Goal: Communication & Community: Ask a question

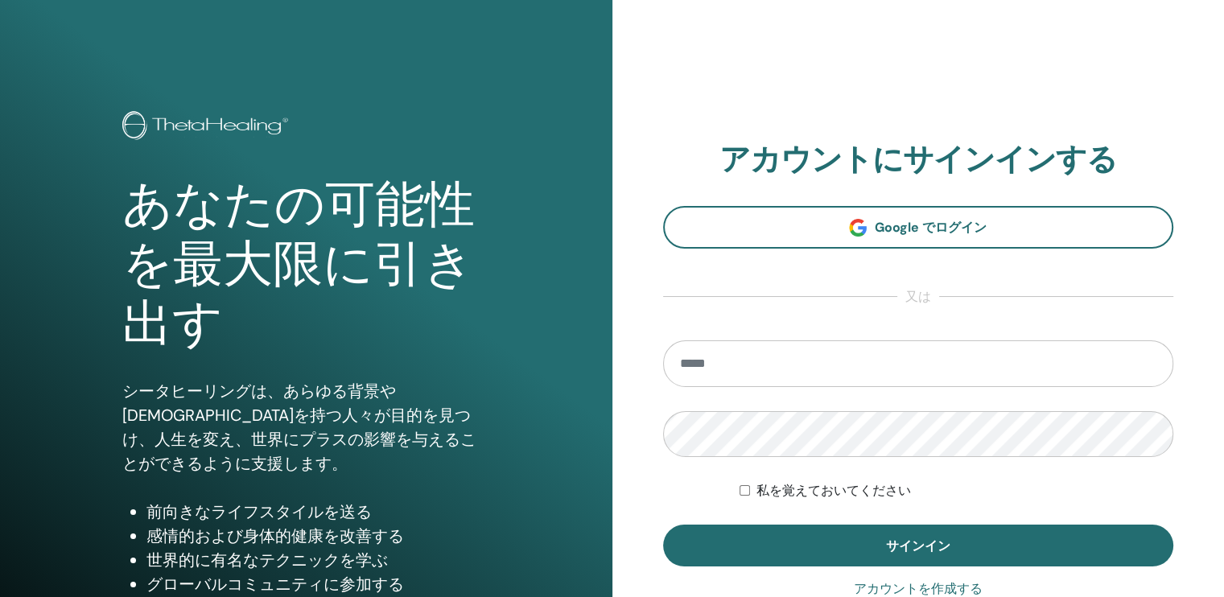
click at [885, 368] on input "email" at bounding box center [918, 363] width 511 height 47
type input "**********"
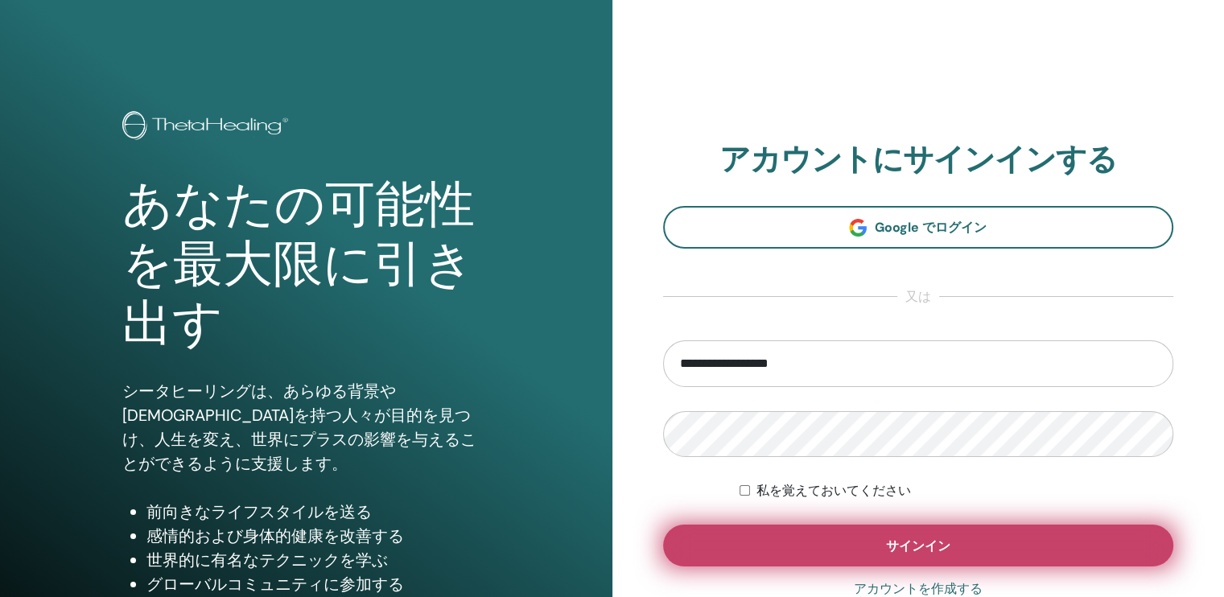
click at [937, 540] on span "サインイン" at bounding box center [918, 546] width 64 height 17
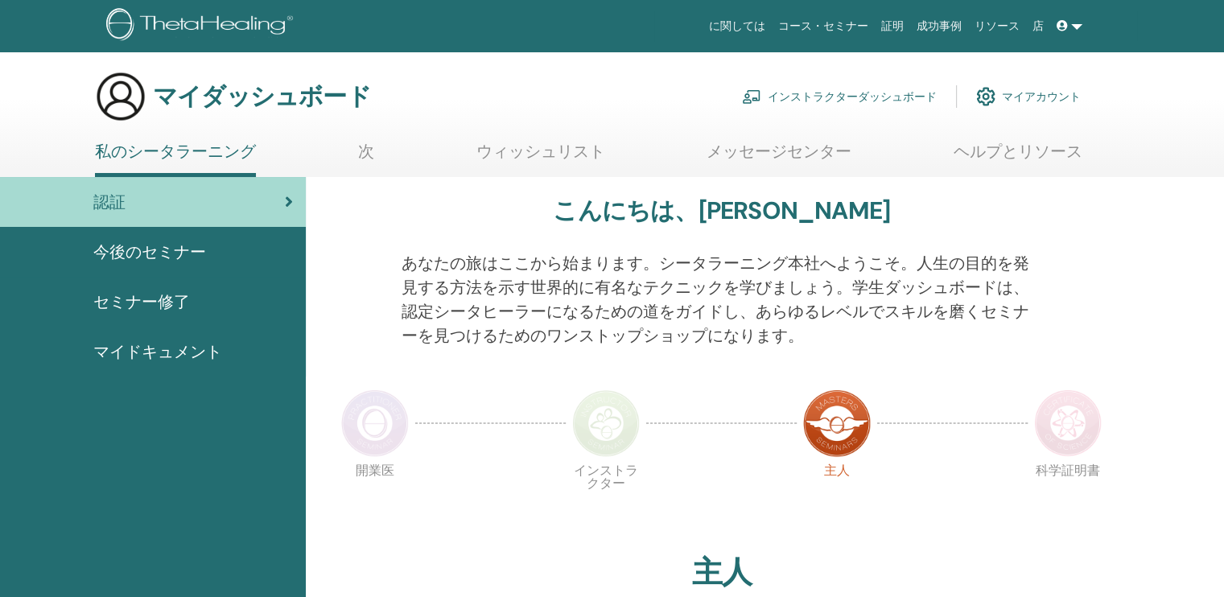
click at [864, 92] on font "インストラクターダッシュボード" at bounding box center [852, 96] width 169 height 14
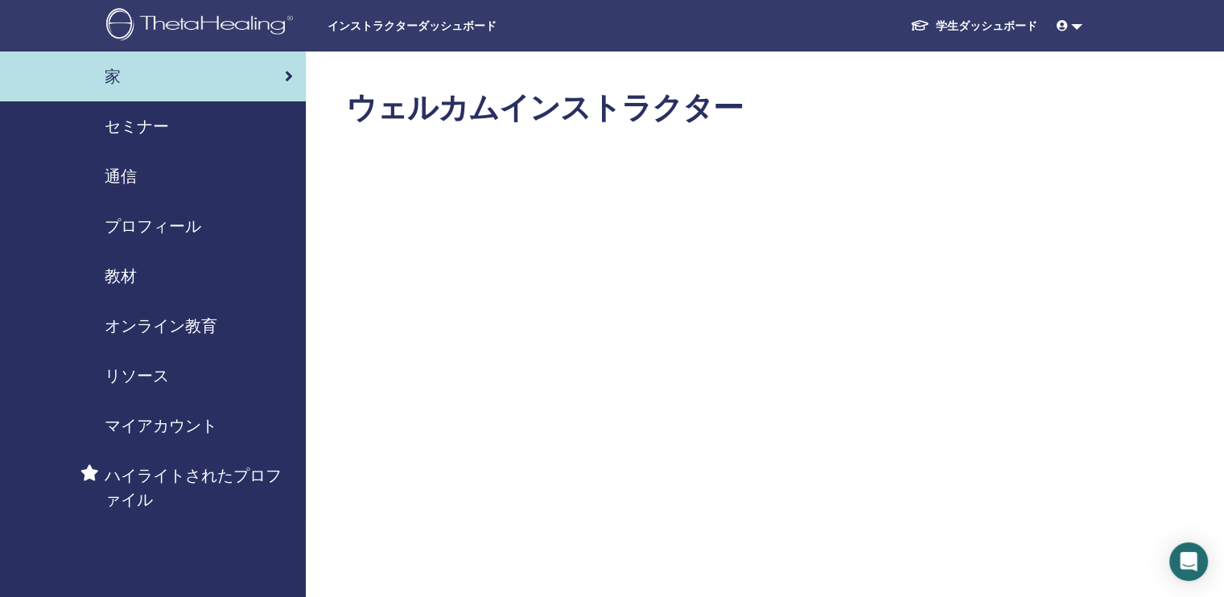
click at [132, 126] on span "セミナー" at bounding box center [137, 126] width 64 height 24
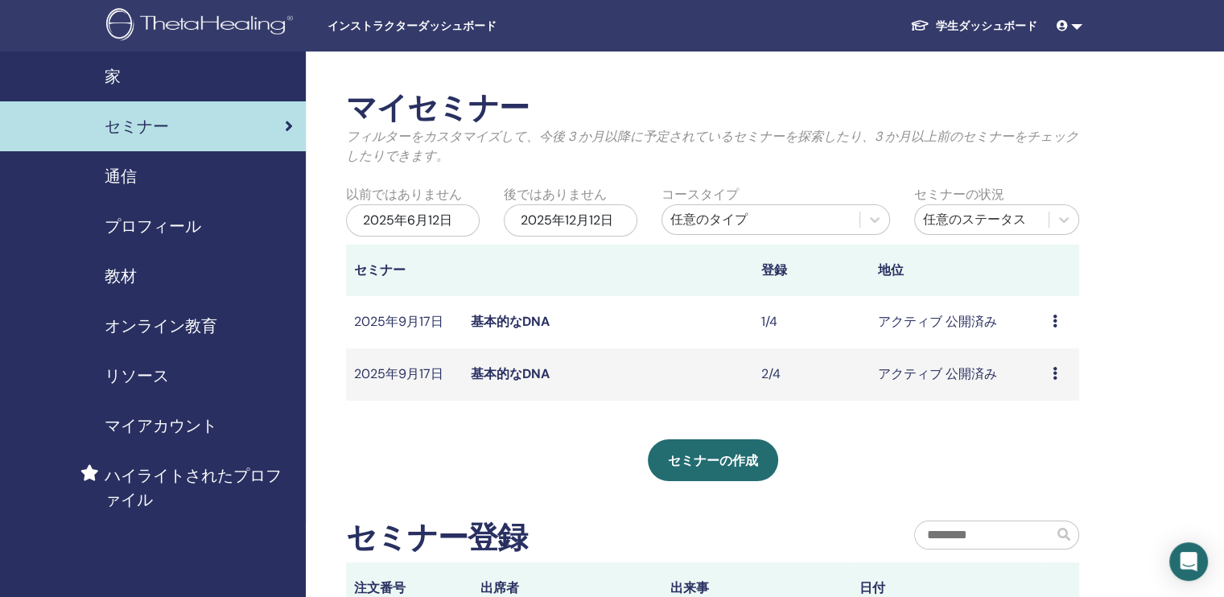
click at [493, 374] on link "基本的なDNA" at bounding box center [510, 373] width 79 height 17
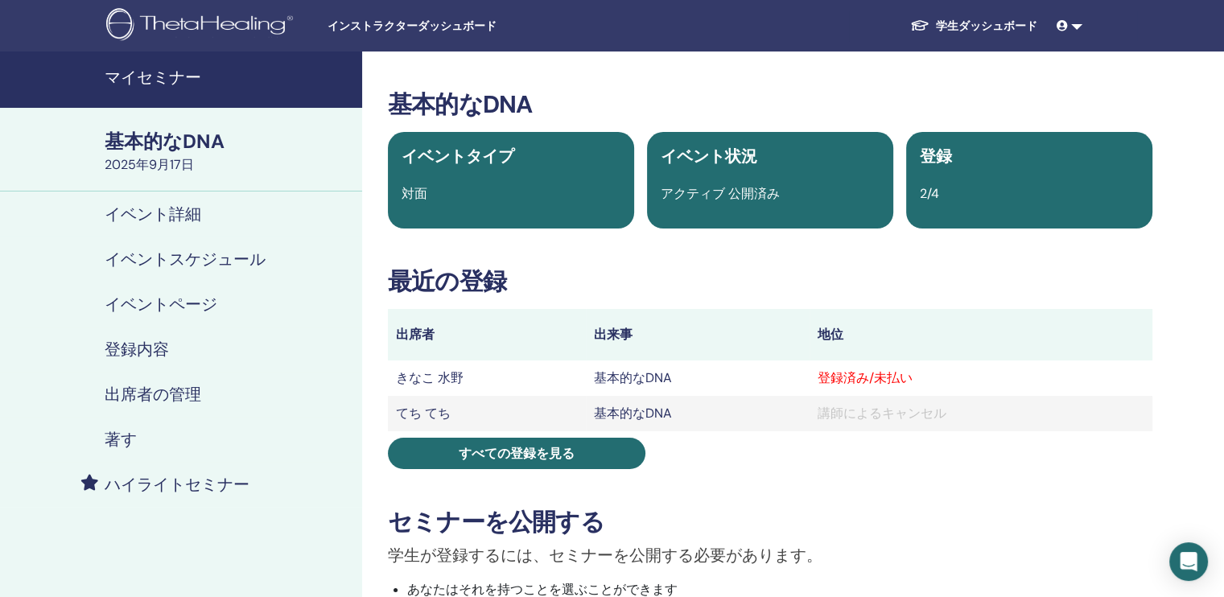
click at [173, 390] on h4 "出席者の管理" at bounding box center [153, 394] width 97 height 19
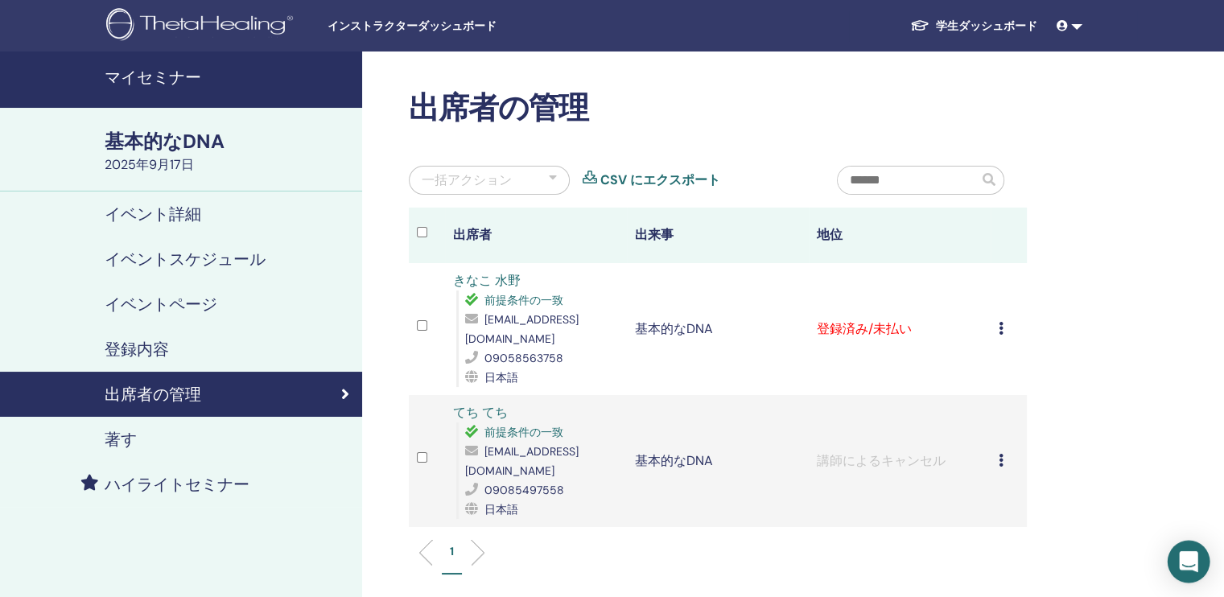
click at [1187, 563] on icon "インターコムメッセンジャーを開く" at bounding box center [1188, 561] width 19 height 21
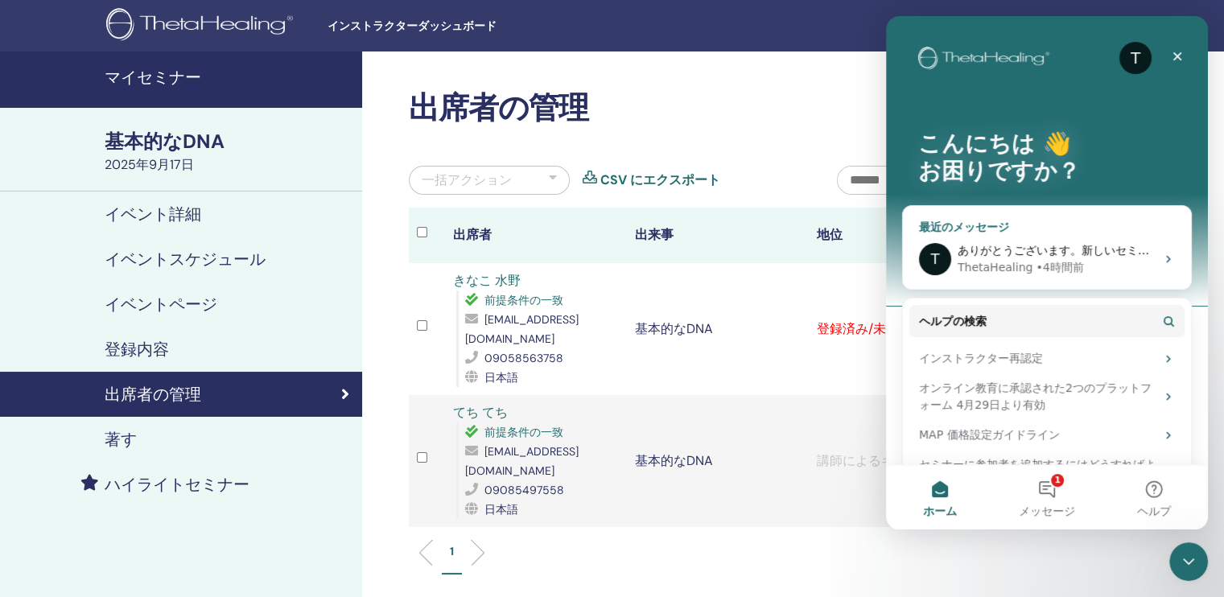
click at [1015, 268] on div "ThetaHealing" at bounding box center [995, 267] width 75 height 17
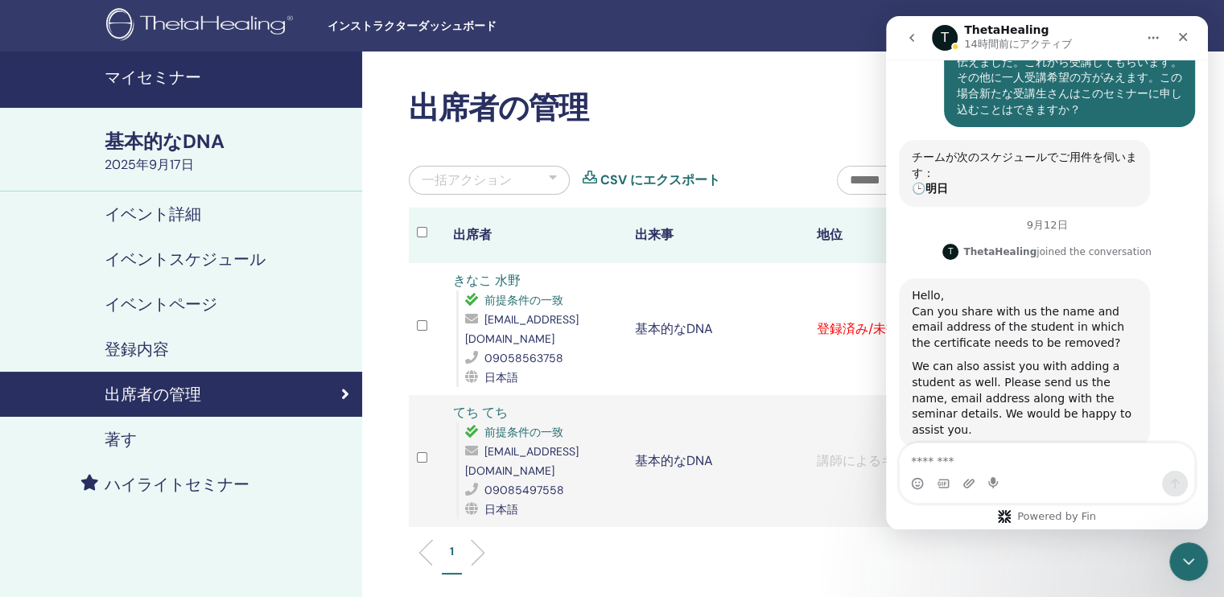
scroll to position [344, 0]
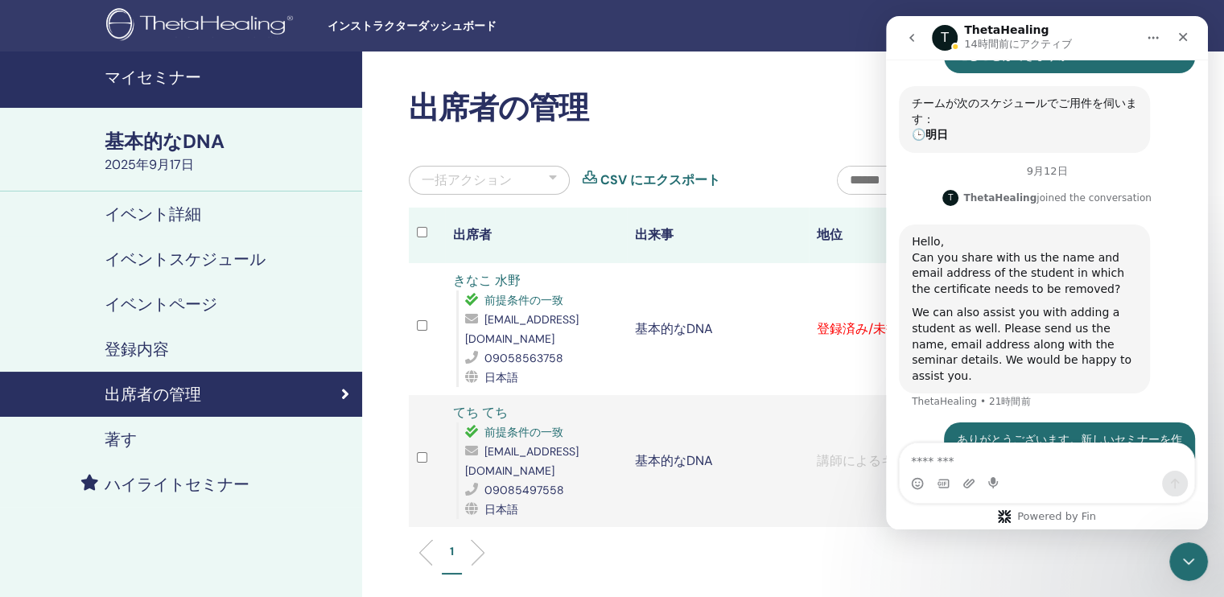
click at [999, 468] on textarea "メッセージ..." at bounding box center [1047, 456] width 295 height 27
type textarea "********"
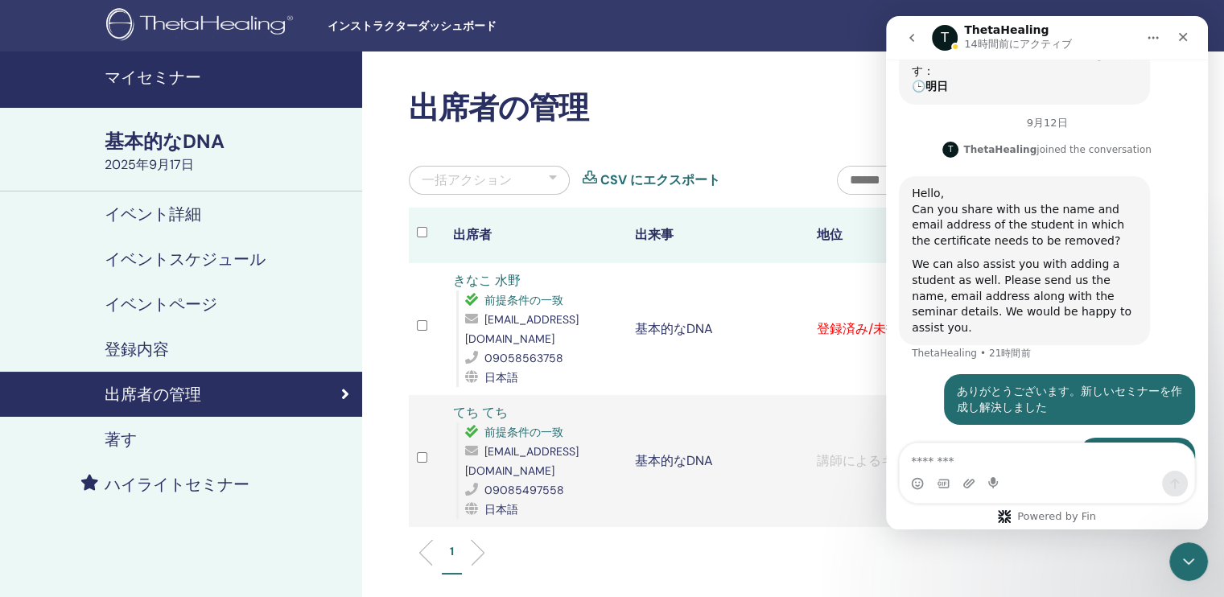
type textarea "*"
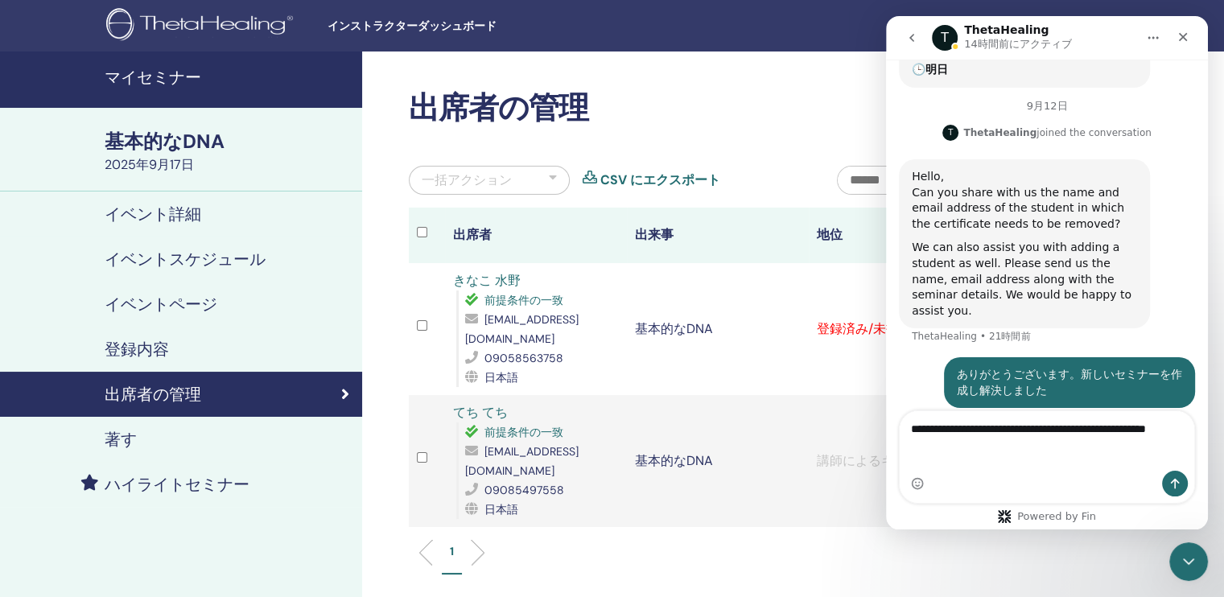
scroll to position [424, 0]
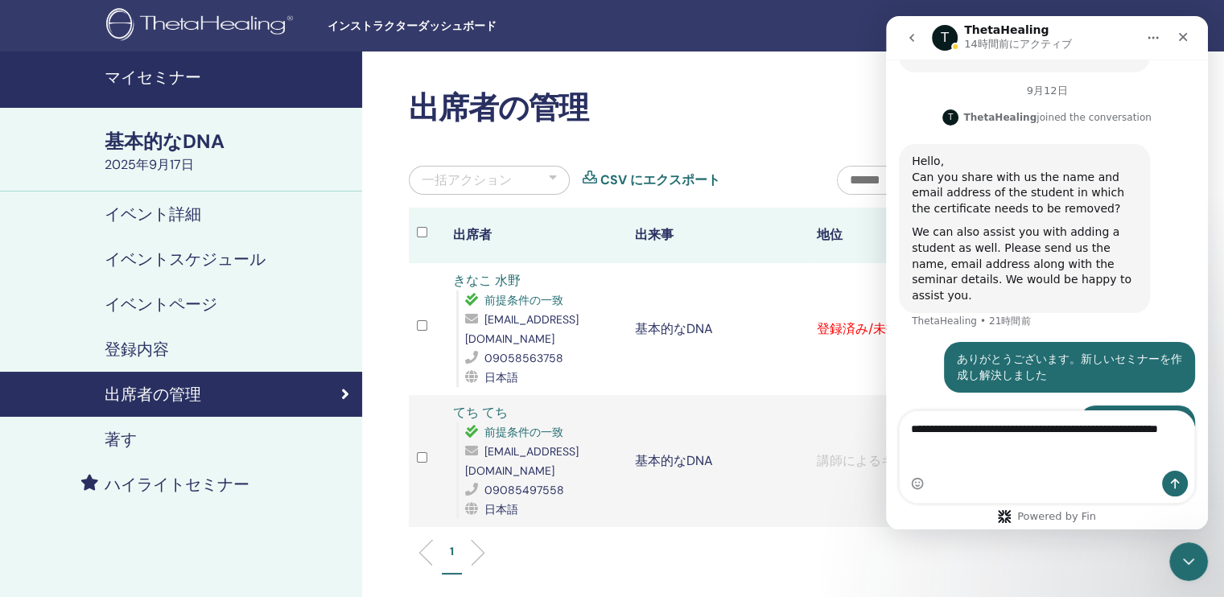
type textarea "**********"
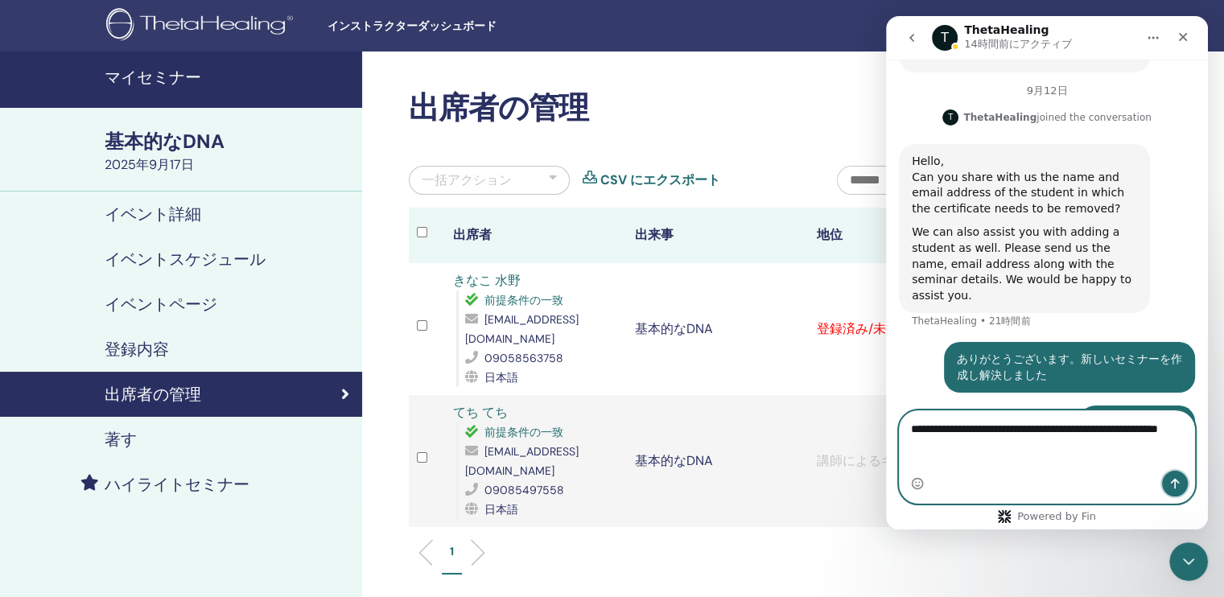
click at [1175, 492] on button "メッセージを送信…" at bounding box center [1175, 484] width 26 height 26
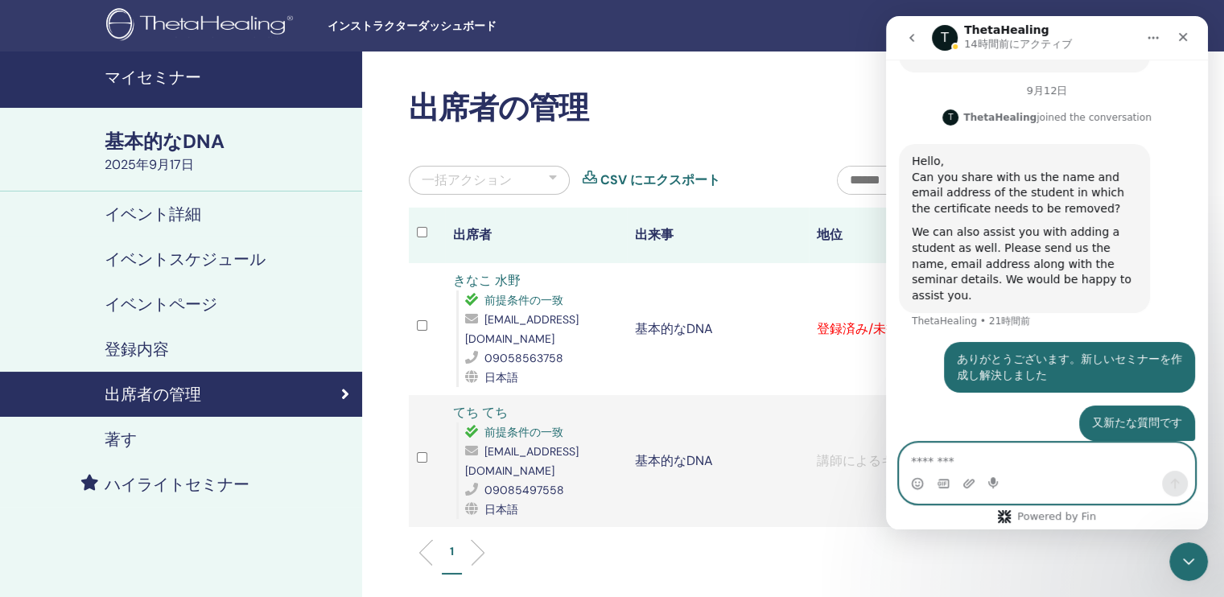
scroll to position [460, 0]
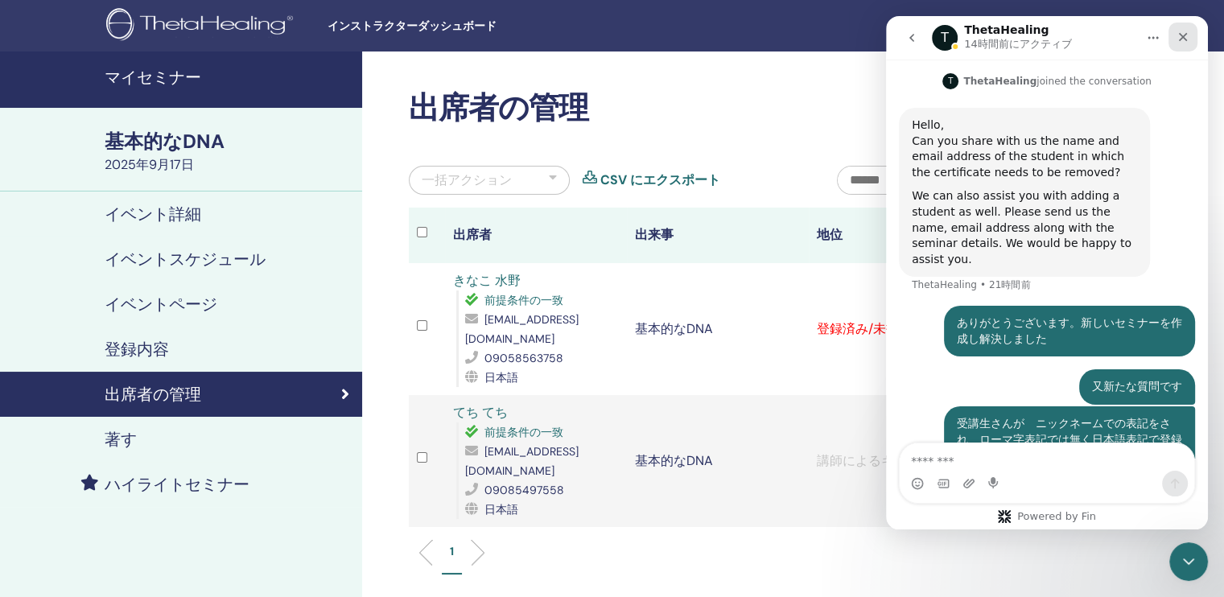
click at [1186, 40] on icon "クローズ" at bounding box center [1183, 37] width 9 height 9
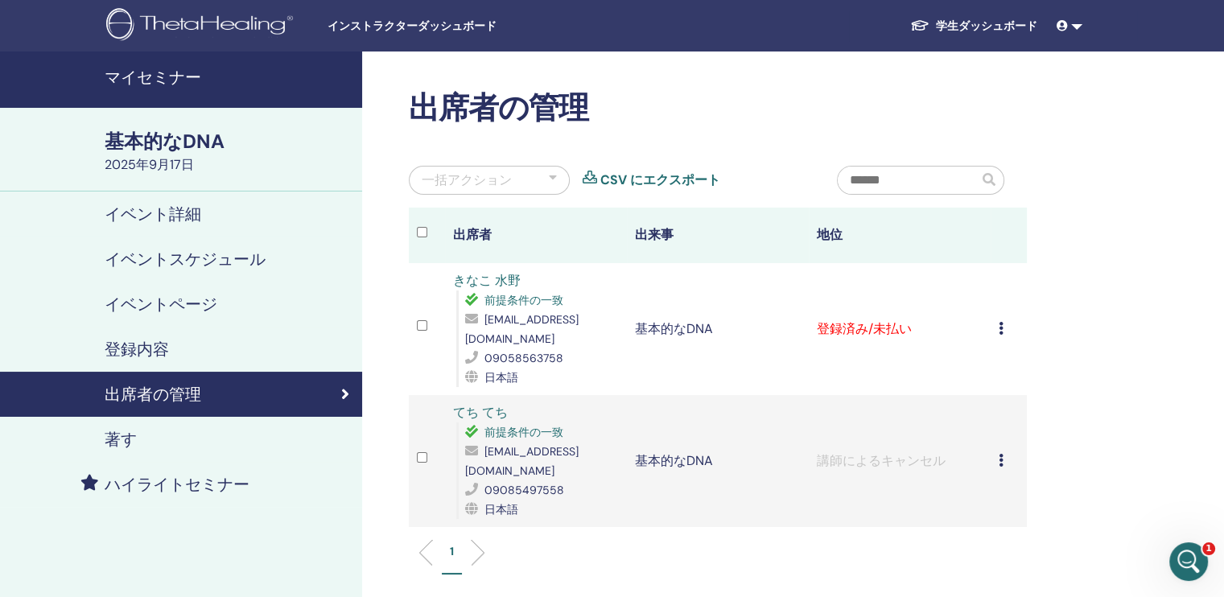
scroll to position [428, 0]
click at [979, 22] on font "学生ダッシュボード" at bounding box center [986, 26] width 101 height 14
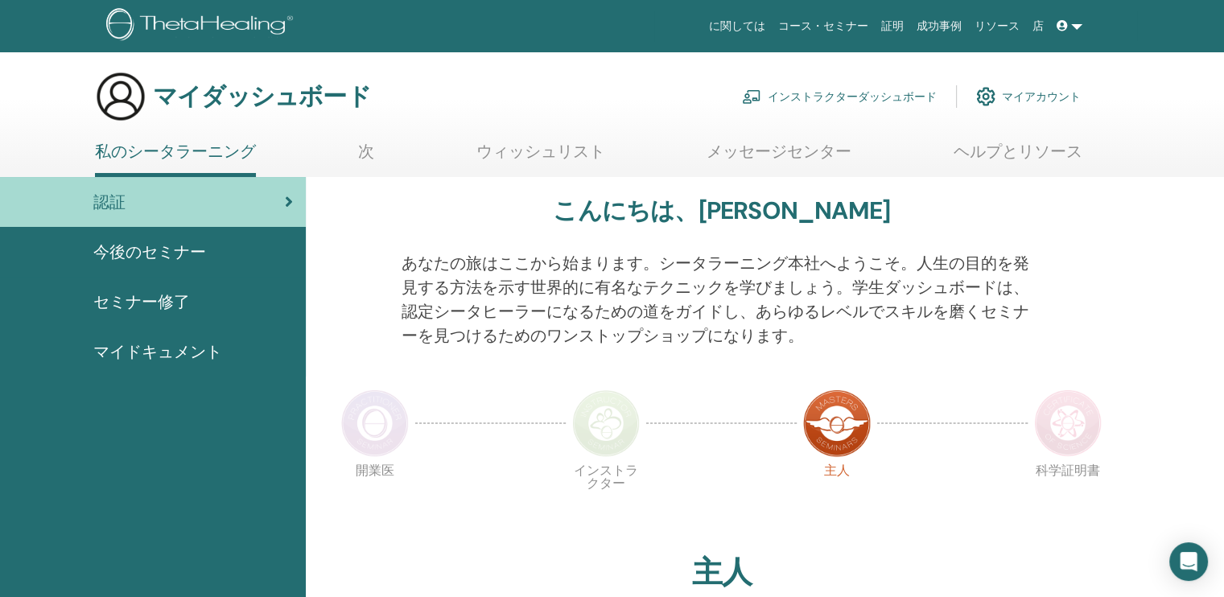
click at [1052, 97] on font "マイアカウント" at bounding box center [1041, 96] width 79 height 14
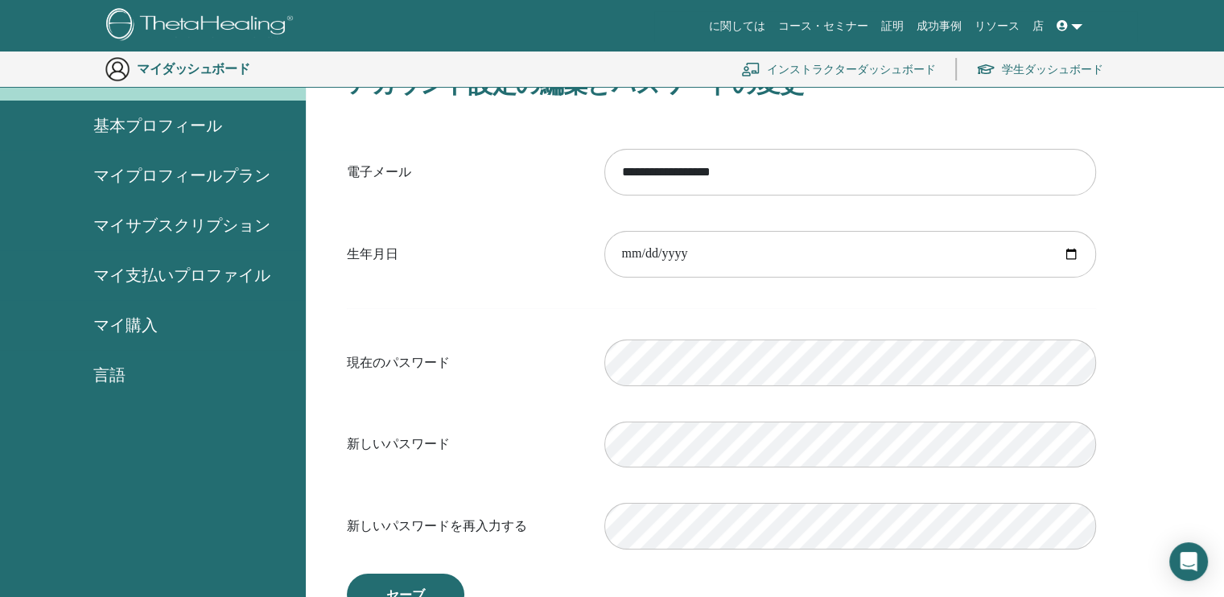
scroll to position [116, 0]
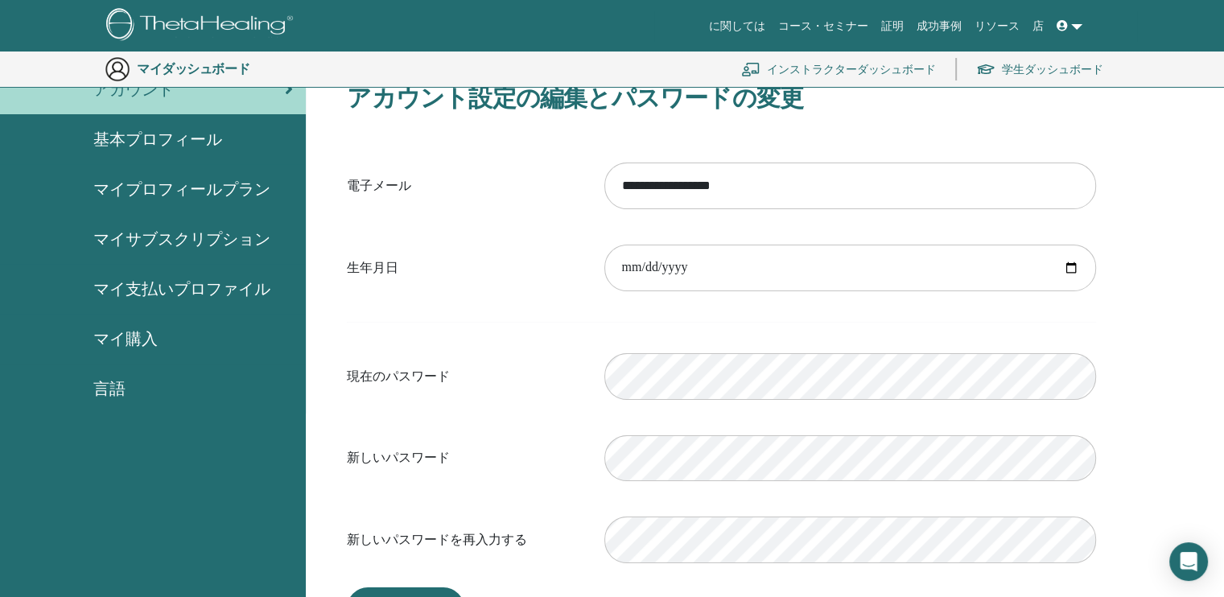
click at [164, 141] on span "基本プロフィール" at bounding box center [157, 139] width 129 height 24
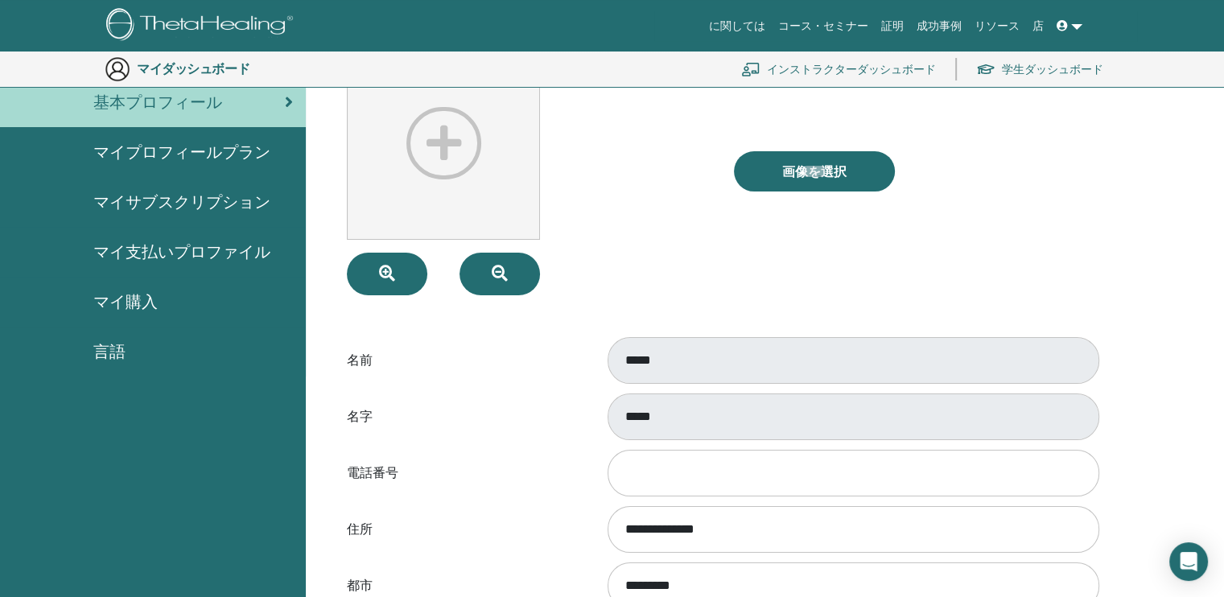
scroll to position [116, 0]
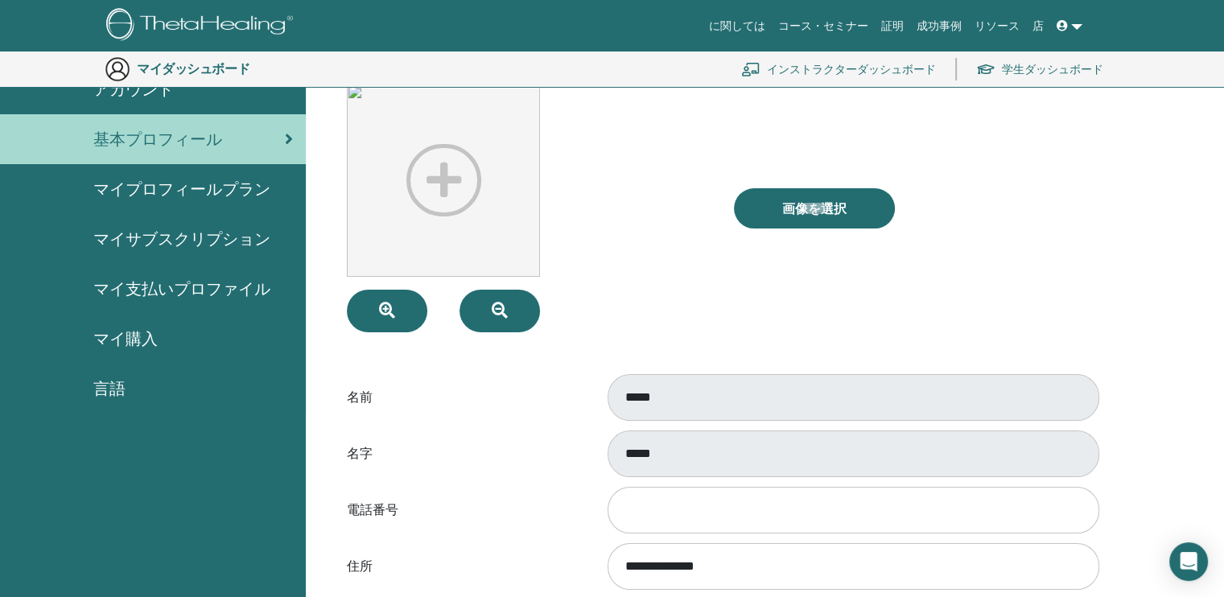
click at [1076, 25] on link at bounding box center [1069, 26] width 39 height 30
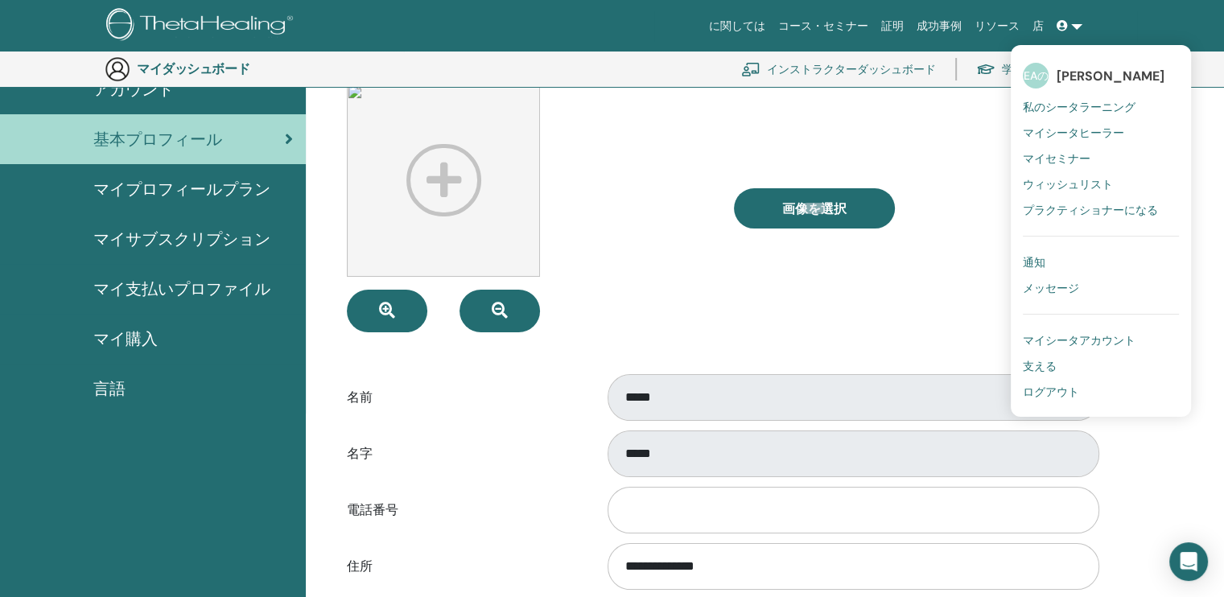
click at [1055, 390] on span "ログアウト" at bounding box center [1051, 392] width 56 height 14
